Goal: Task Accomplishment & Management: Use online tool/utility

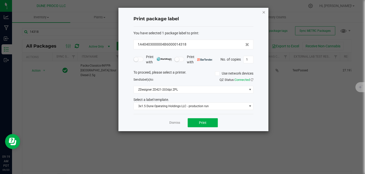
click at [262, 10] on icon "button" at bounding box center [264, 12] width 4 height 6
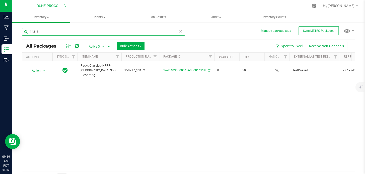
click at [126, 33] on input "14318" at bounding box center [103, 32] width 163 height 8
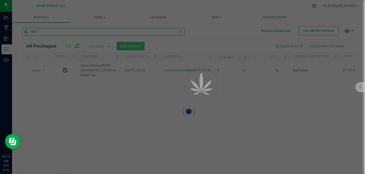
type input "13113"
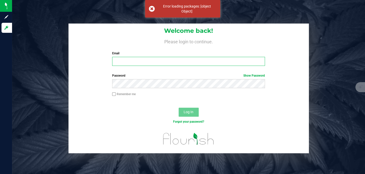
click at [167, 60] on input "Email" at bounding box center [188, 61] width 153 height 9
type input "[EMAIL_ADDRESS][DOMAIN_NAME]"
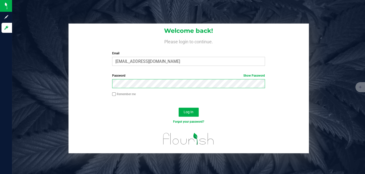
click at [179, 108] on button "Log In" at bounding box center [189, 112] width 20 height 9
drag, startPoint x: 189, startPoint y: 112, endPoint x: 185, endPoint y: 112, distance: 3.8
click at [185, 112] on span "Log In" at bounding box center [189, 112] width 10 height 4
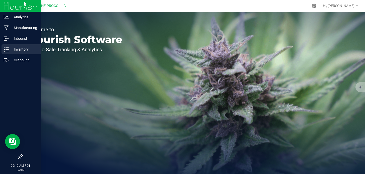
click at [9, 51] on p "Inventory" at bounding box center [24, 49] width 30 height 6
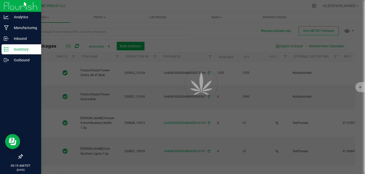
click at [46, 32] on div at bounding box center [182, 87] width 365 height 174
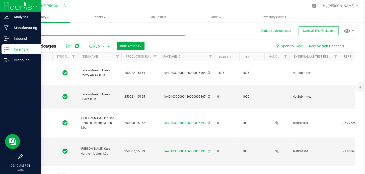
type input "[DATE]"
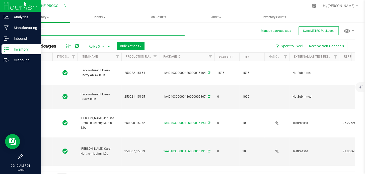
type input "[DATE]"
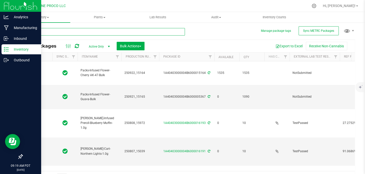
type input "[DATE]"
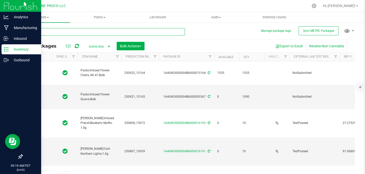
type input "[DATE]"
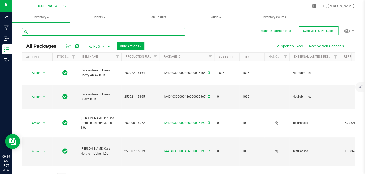
drag, startPoint x: 16, startPoint y: 49, endPoint x: 46, endPoint y: 32, distance: 34.8
drag, startPoint x: 46, startPoint y: 32, endPoint x: 41, endPoint y: 33, distance: 5.3
click at [41, 33] on input "text" at bounding box center [103, 32] width 163 height 8
type input "13113"
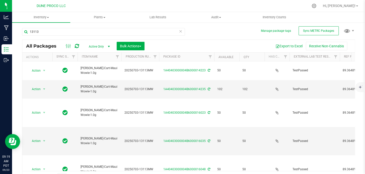
click at [78, 46] on icon at bounding box center [77, 46] width 4 height 5
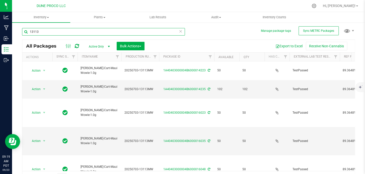
click at [75, 32] on input "13113" at bounding box center [103, 32] width 163 height 8
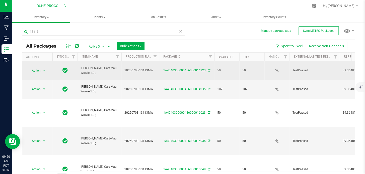
click at [167, 69] on link "1A40403000004B6000014223" at bounding box center [184, 71] width 42 height 4
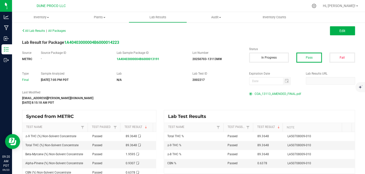
click at [266, 93] on span "COA_13113_AMENDED_FINAL.pdf" at bounding box center [278, 94] width 46 height 8
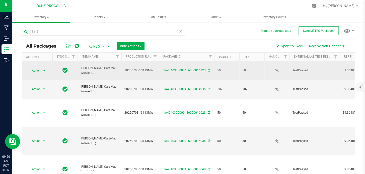
drag, startPoint x: 42, startPoint y: 67, endPoint x: 40, endPoint y: 69, distance: 2.6
click at [40, 69] on span "Action" at bounding box center [34, 70] width 14 height 7
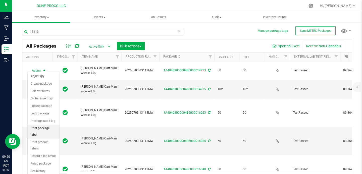
click at [43, 127] on li "Print package label" at bounding box center [44, 132] width 32 height 14
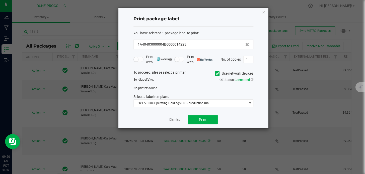
click at [201, 126] on div "Dismiss Print" at bounding box center [194, 119] width 120 height 17
click at [197, 102] on span "3x1.5 Dune Operating Holdings LLC - production run" at bounding box center [190, 103] width 113 height 7
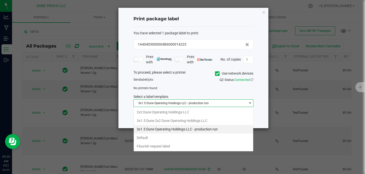
scroll to position [8, 120]
click at [179, 114] on li "2x2 Dune Operating Holdings LLC" at bounding box center [194, 112] width 120 height 9
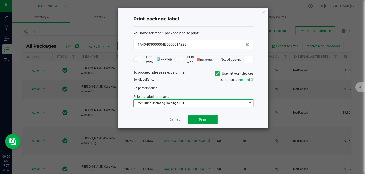
click at [207, 121] on button "Print" at bounding box center [203, 119] width 30 height 9
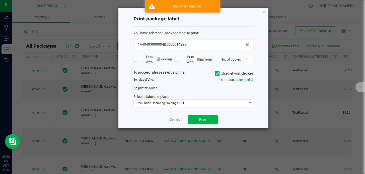
click at [216, 74] on icon at bounding box center [217, 74] width 3 height 0
click at [0, 0] on input "Use network devices" at bounding box center [0, 0] width 0 height 0
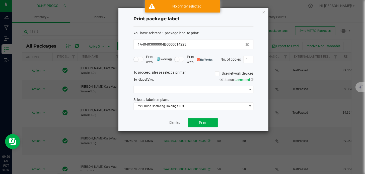
click at [193, 96] on div "To proceed, please select a printer. Use network devices Send label(s) to: QZ S…" at bounding box center [194, 90] width 120 height 40
click at [193, 94] on div "To proceed, please select a printer. Use network devices Send label(s) to: QZ S…" at bounding box center [194, 90] width 120 height 40
click at [193, 91] on span at bounding box center [190, 89] width 113 height 7
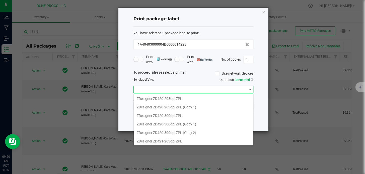
scroll to position [51, 0]
click at [183, 127] on ZPL "ZDesigner ZD421-203dpi ZPL" at bounding box center [194, 124] width 120 height 9
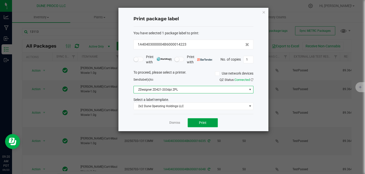
click at [197, 123] on button "Print" at bounding box center [203, 122] width 30 height 9
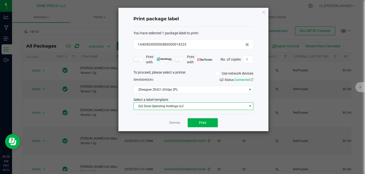
drag, startPoint x: 173, startPoint y: 104, endPoint x: 160, endPoint y: 109, distance: 13.6
click at [160, 109] on span "2x2 Dune Operating Holdings LLC" at bounding box center [190, 106] width 113 height 7
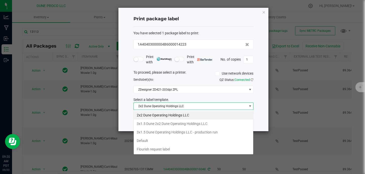
scroll to position [8, 120]
click at [158, 124] on li "3x1.5 Dune 2x2 Dune Operating Holdings LLC" at bounding box center [194, 124] width 120 height 9
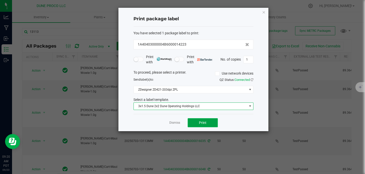
click at [197, 123] on button "Print" at bounding box center [203, 122] width 30 height 9
click at [203, 122] on span "Print" at bounding box center [203, 123] width 8 height 4
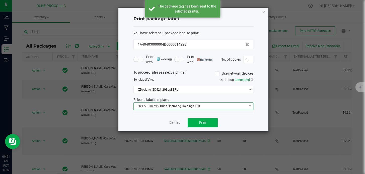
click at [195, 105] on span "3x1.5 Dune 2x2 Dune Operating Holdings LLC" at bounding box center [190, 106] width 113 height 7
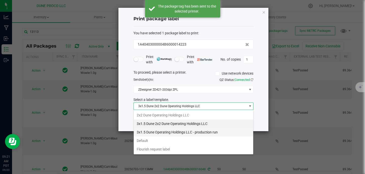
click at [151, 134] on li "3x1.5 Dune Operating Holdings LLC - production run" at bounding box center [194, 132] width 120 height 9
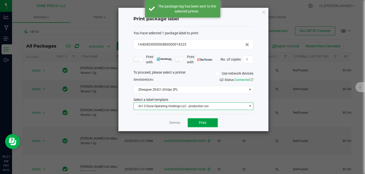
click at [202, 122] on span "Print" at bounding box center [203, 123] width 8 height 4
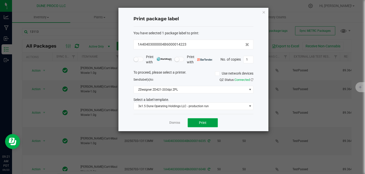
click at [192, 125] on button "Print" at bounding box center [203, 122] width 30 height 9
click at [200, 125] on span "Print" at bounding box center [203, 123] width 8 height 4
click at [262, 14] on icon "button" at bounding box center [264, 12] width 4 height 6
